Goal: Task Accomplishment & Management: Manage account settings

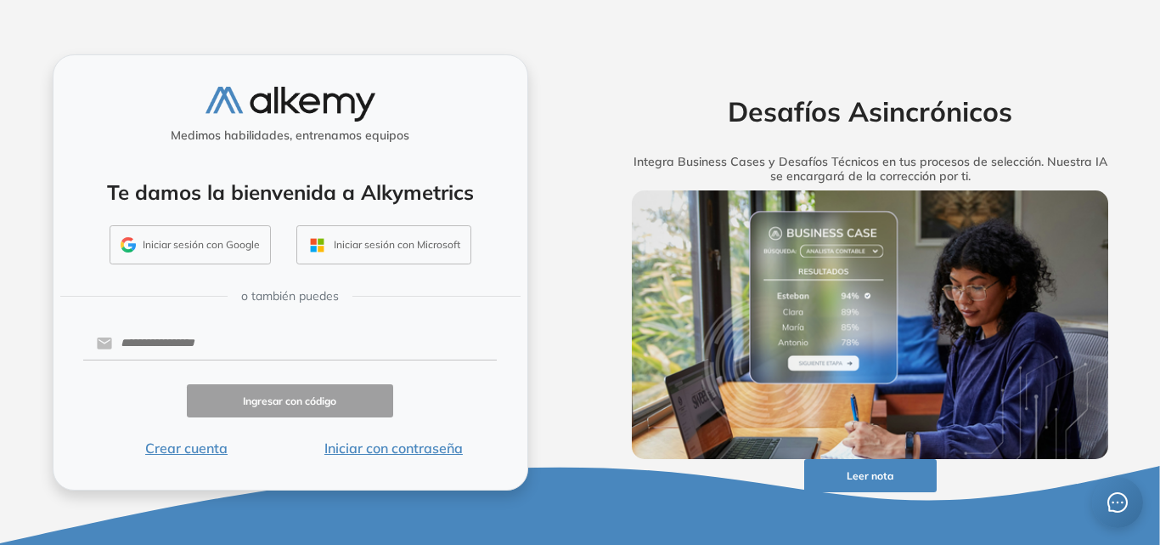
click at [176, 240] on button "Iniciar sesión con Google" at bounding box center [190, 244] width 161 height 39
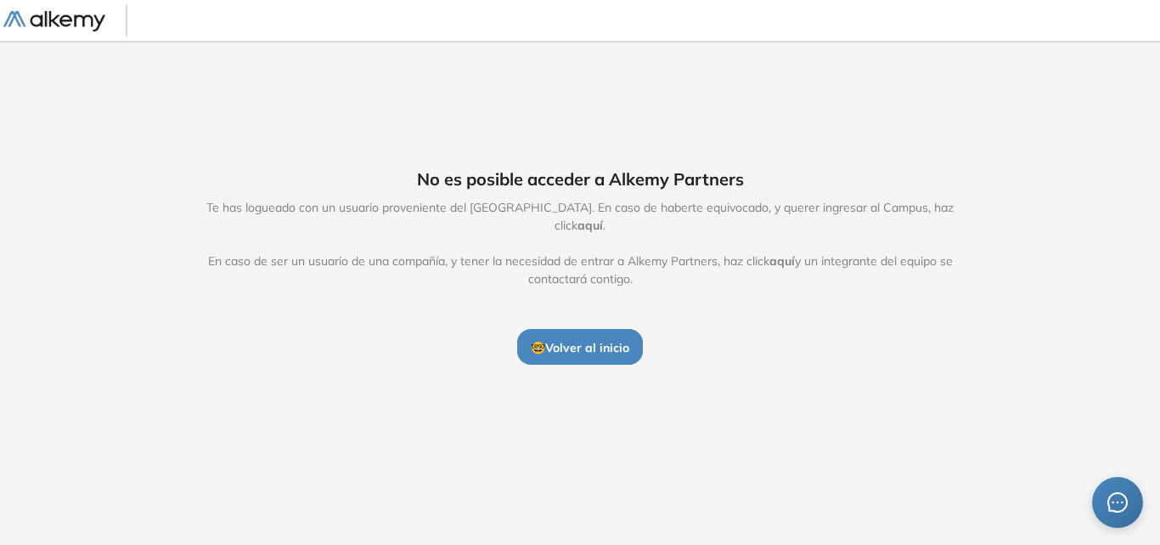
click at [603, 219] on span "aquí" at bounding box center [590, 224] width 25 height 15
